Goal: Submit feedback/report problem

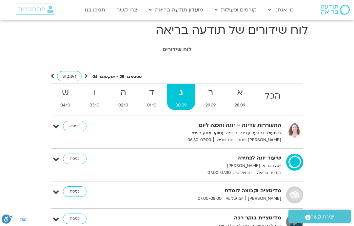
click at [74, 128] on link "כניסה" at bounding box center [75, 126] width 24 height 10
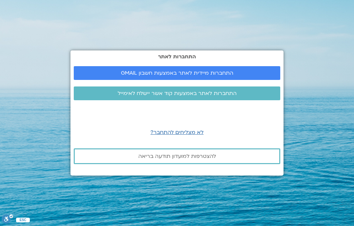
click at [206, 76] on span "התחברות מיידית לאתר באמצעות חשבון GMAIL" at bounding box center [177, 73] width 112 height 6
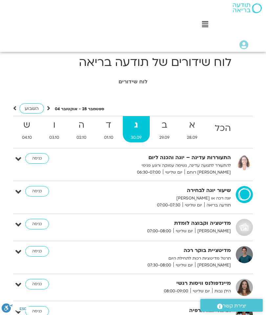
click at [222, 198] on p "יוגה רכה או יוגה דינאמית" at bounding box center [167, 198] width 128 height 7
click at [218, 198] on p "יוגה רכה או [PERSON_NAME]" at bounding box center [167, 198] width 128 height 7
click at [40, 191] on link "כניסה" at bounding box center [37, 191] width 24 height 10
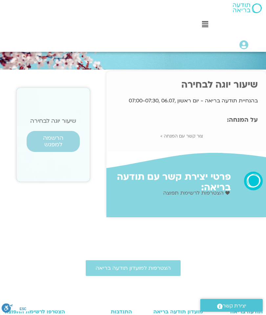
click at [56, 140] on span "הרשמה למפגש" at bounding box center [52, 141] width 37 height 13
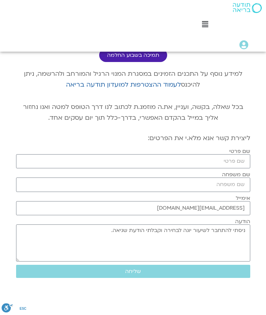
scroll to position [62, 0]
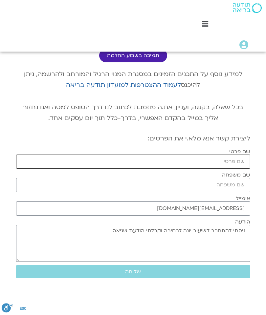
click at [247, 164] on input "שם פרטי" at bounding box center [133, 162] width 234 height 14
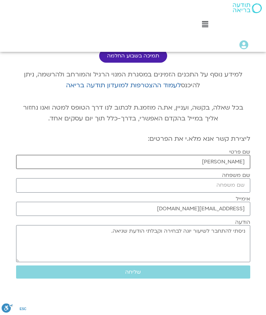
scroll to position [62, -1]
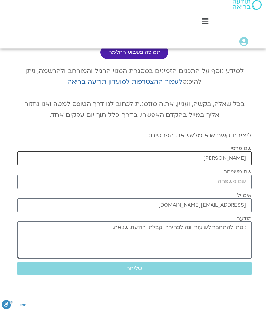
type input "נאוה"
click at [239, 184] on input "שם משפחה" at bounding box center [134, 185] width 234 height 14
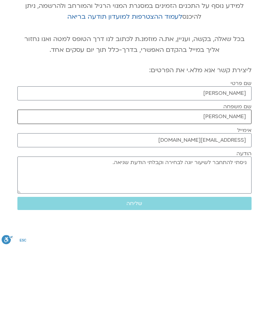
type input "רוזנפלד"
click at [109, 225] on textarea "ניסתי להתחבר לשיעור יוגה לבחירה וקבלתי הודעת שגיאה." at bounding box center [134, 243] width 234 height 37
type textarea "ניסתי להתחבר לשיעור יוגה לבחירה וקבלתי הודעת שגיאה.יש לי מנוי מלא מדוע לא מצליח…"
click at [142, 269] on span "שליחה" at bounding box center [134, 272] width 218 height 6
